Goal: Navigation & Orientation: Find specific page/section

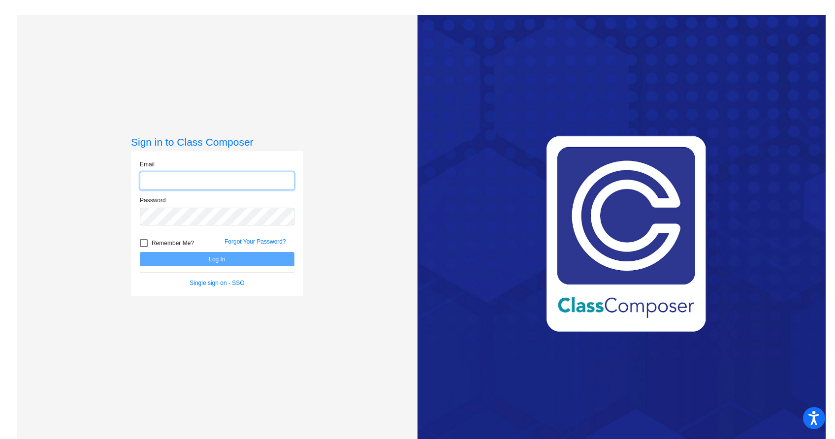
type input "[PERSON_NAME][EMAIL_ADDRESS][DOMAIN_NAME]"
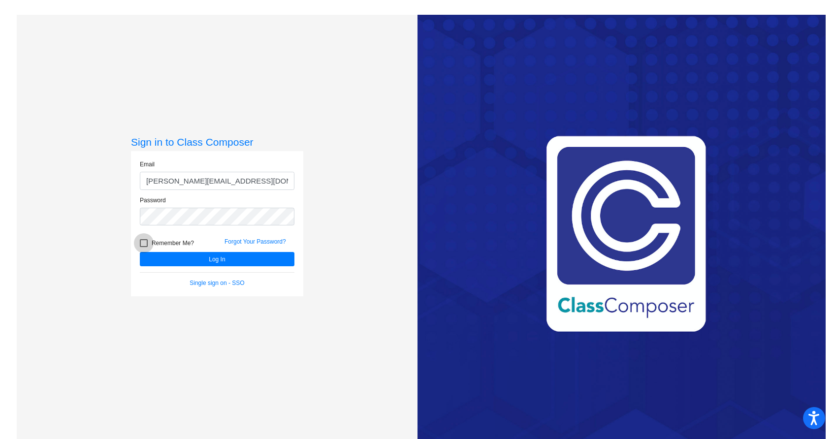
drag, startPoint x: 142, startPoint y: 242, endPoint x: 163, endPoint y: 249, distance: 21.8
click at [146, 244] on div at bounding box center [144, 243] width 8 height 8
click at [144, 247] on input "Remember Me?" at bounding box center [143, 247] width 0 height 0
checkbox input "true"
drag, startPoint x: 204, startPoint y: 259, endPoint x: 287, endPoint y: 241, distance: 84.6
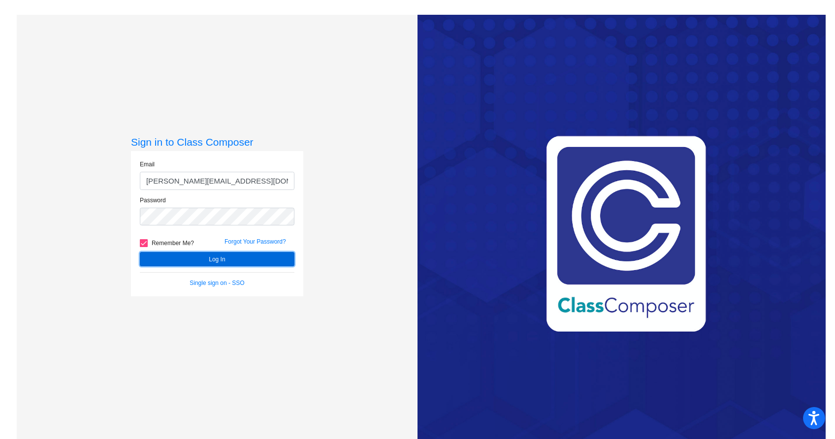
click at [205, 259] on button "Log In" at bounding box center [217, 259] width 155 height 14
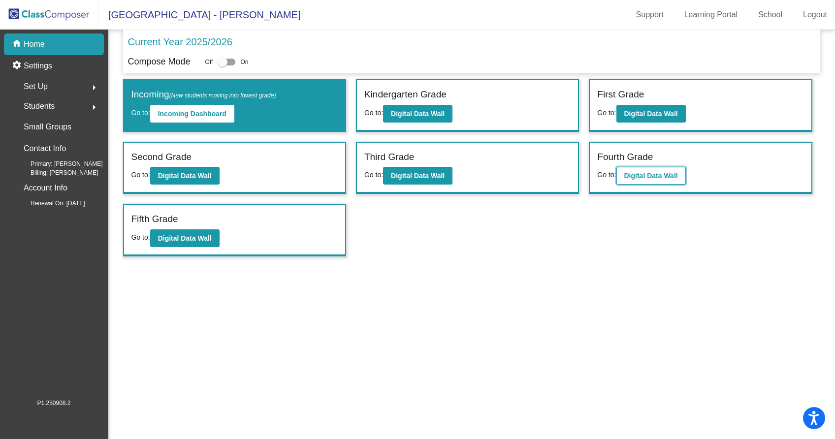
click at [647, 176] on b "Digital Data Wall" at bounding box center [652, 176] width 54 height 8
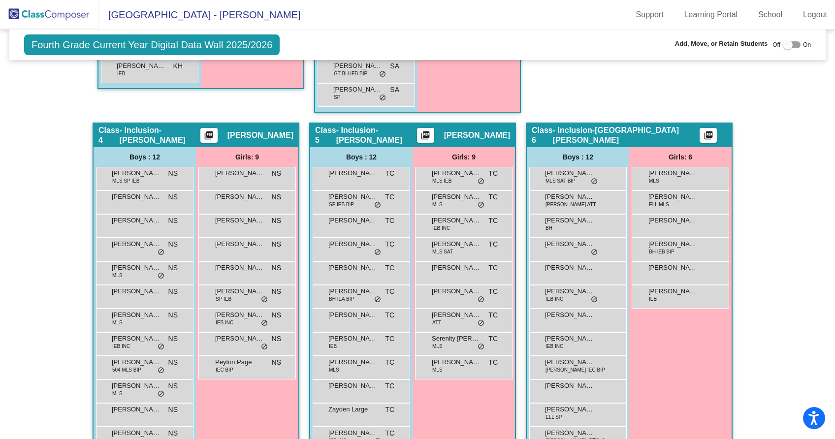
scroll to position [640, 0]
